Goal: Find specific page/section

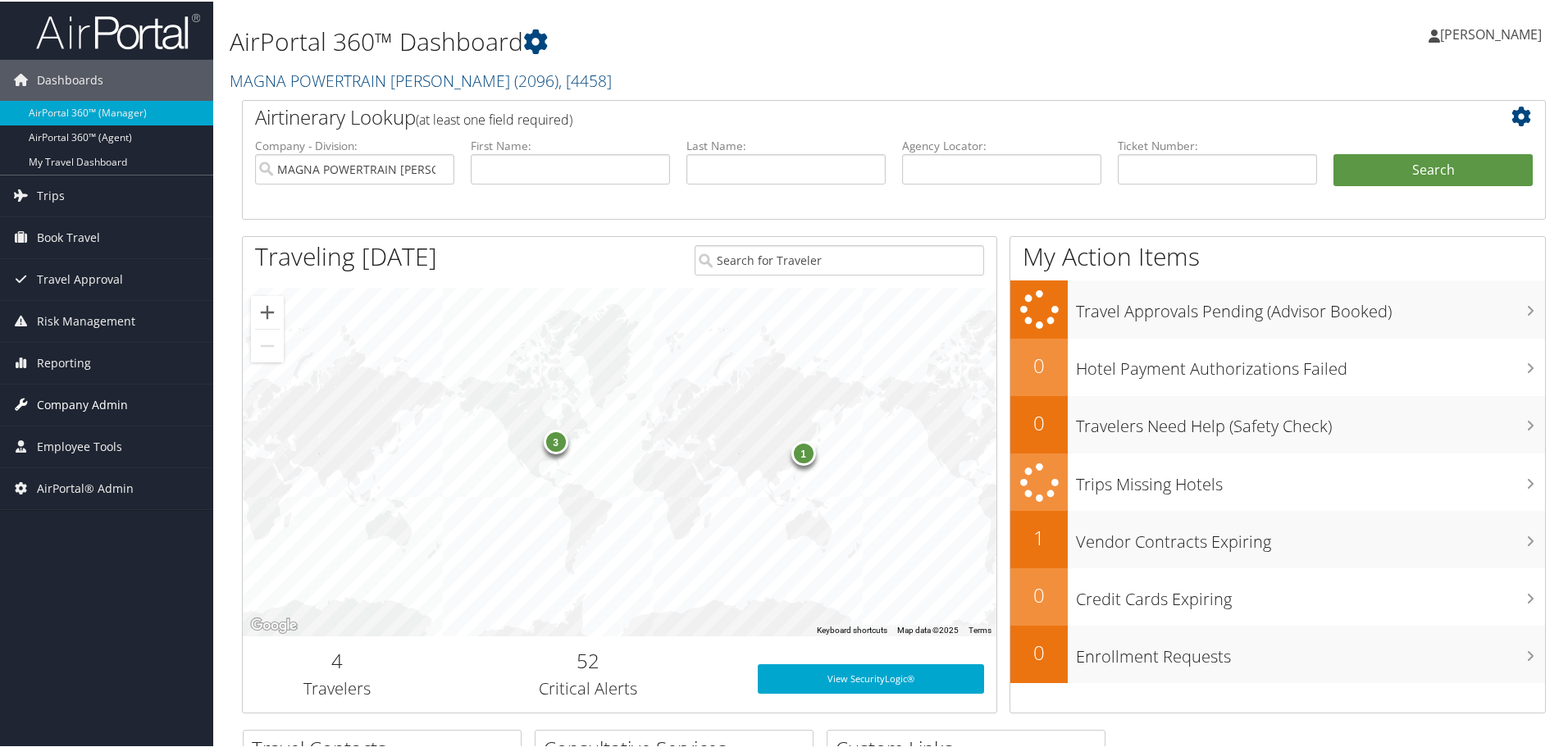
click at [84, 402] on span "Company Admin" at bounding box center [83, 403] width 91 height 41
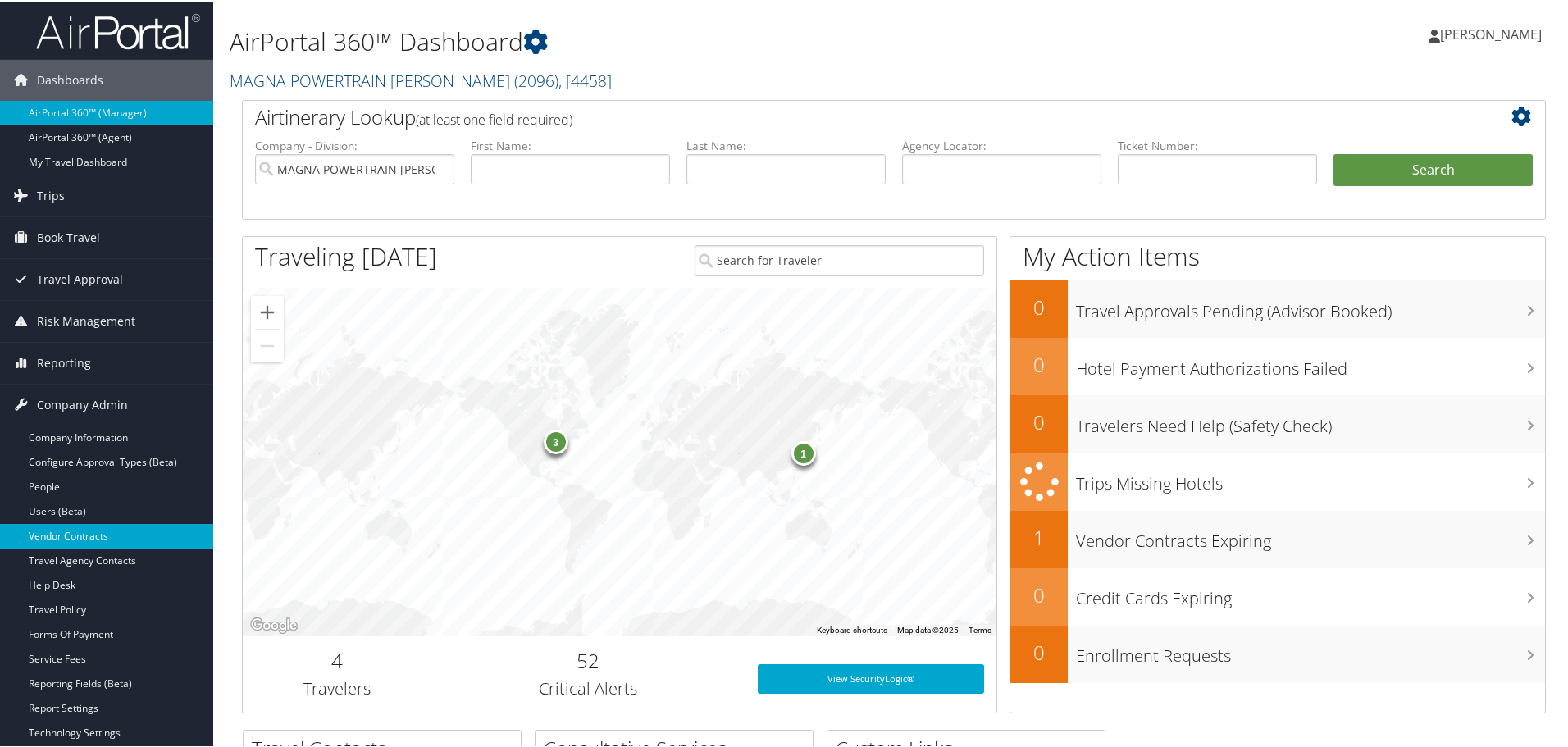
click at [89, 535] on link "Vendor Contracts" at bounding box center [107, 534] width 214 height 24
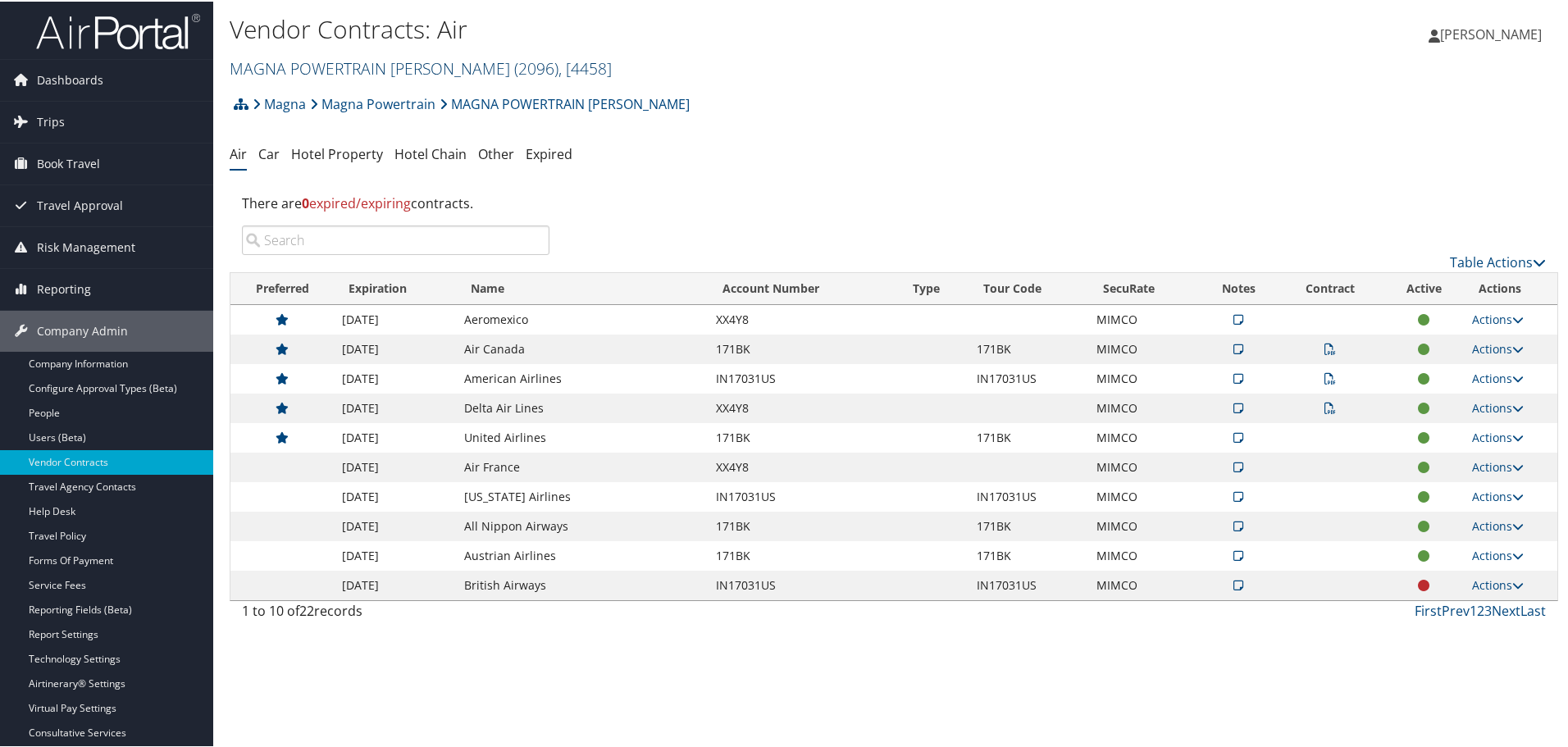
click at [333, 65] on link "MAGNA POWERTRAIN [PERSON_NAME] ( 2096 ) , [ 4458 ]" at bounding box center [420, 67] width 382 height 22
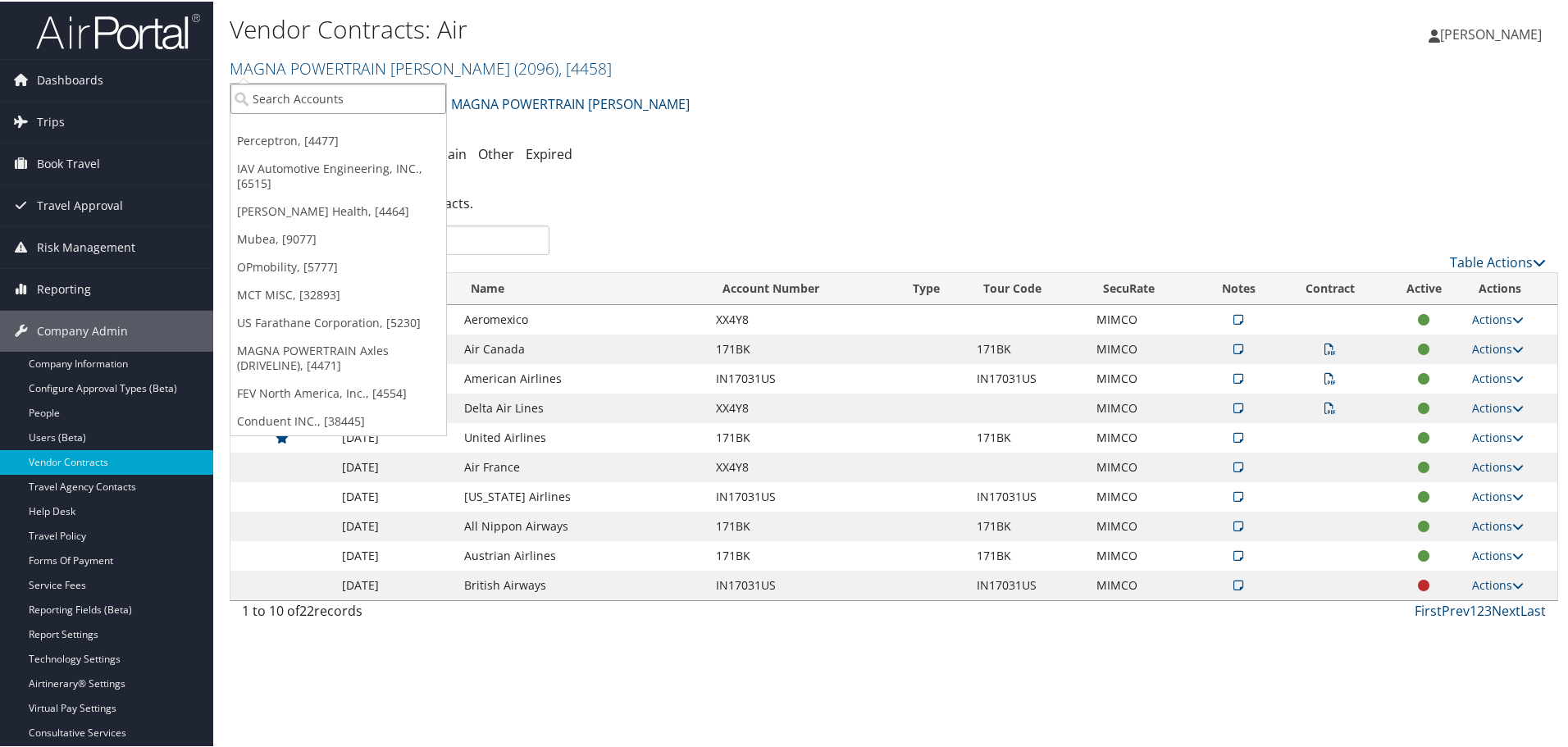
click at [318, 95] on input "search" at bounding box center [338, 97] width 216 height 31
type input "1675"
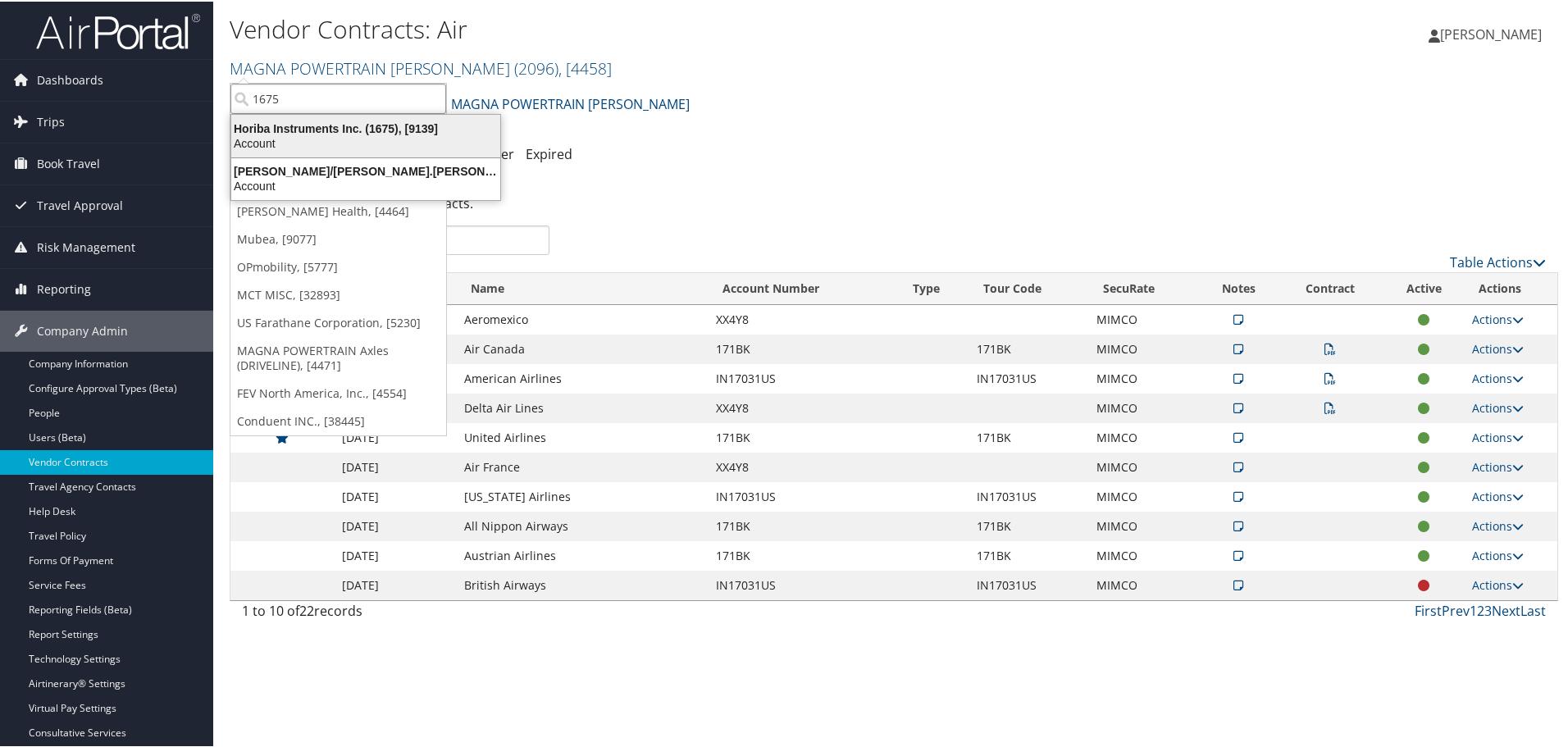
click at [305, 137] on div "Account" at bounding box center [365, 142] width 289 height 15
